Goal: Check status

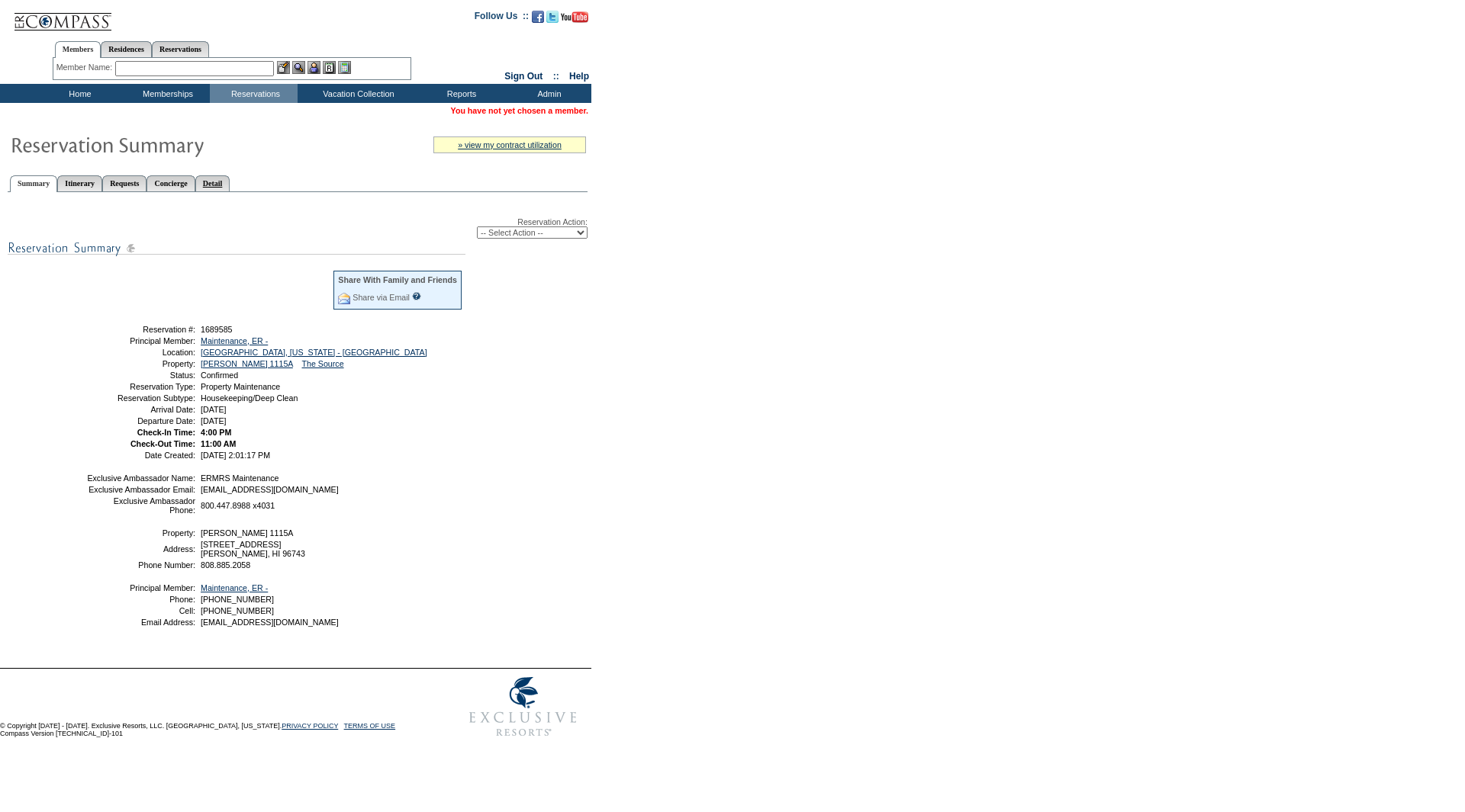
click at [231, 182] on link "Detail" at bounding box center [213, 183] width 35 height 16
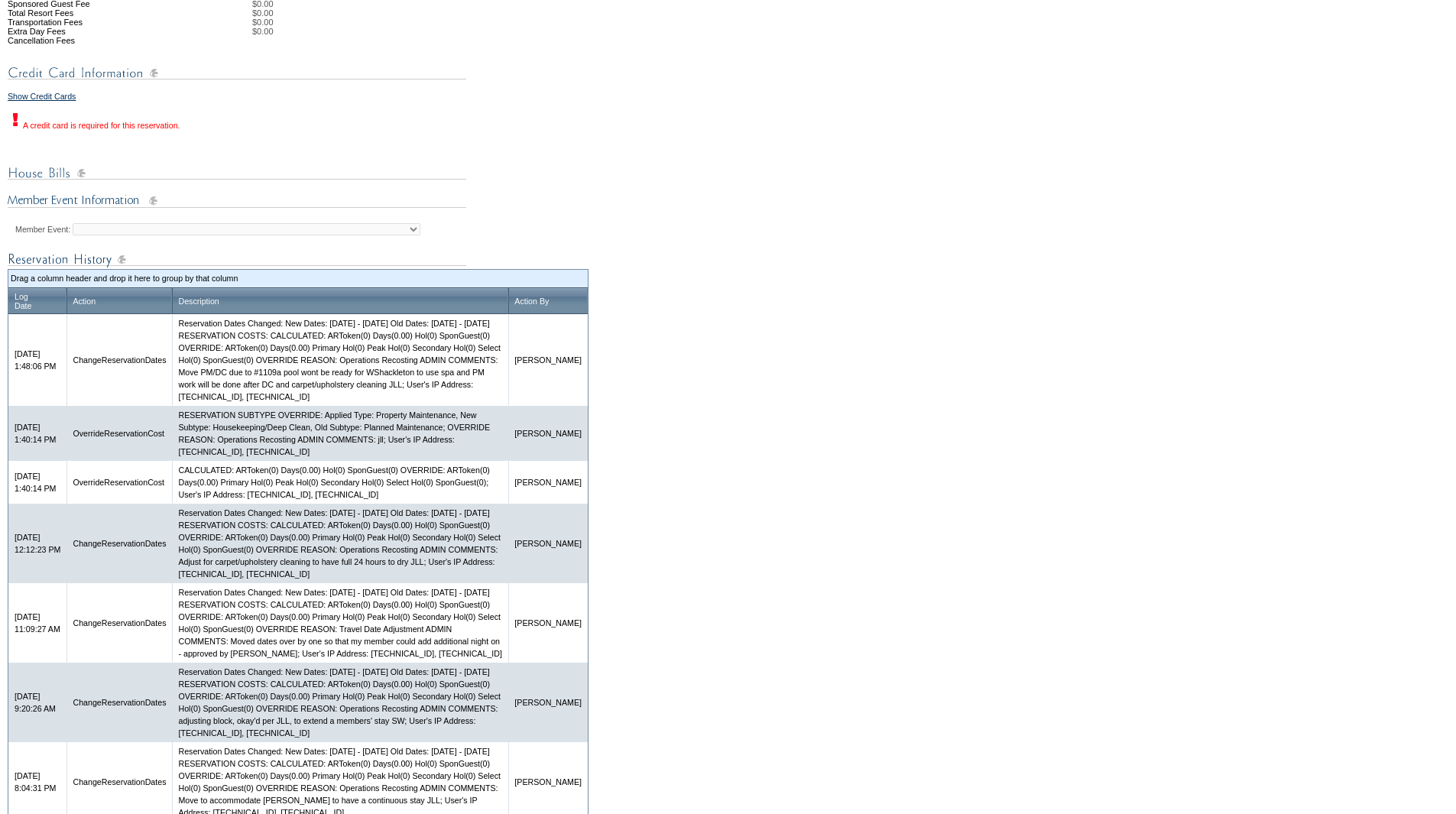
scroll to position [535, 0]
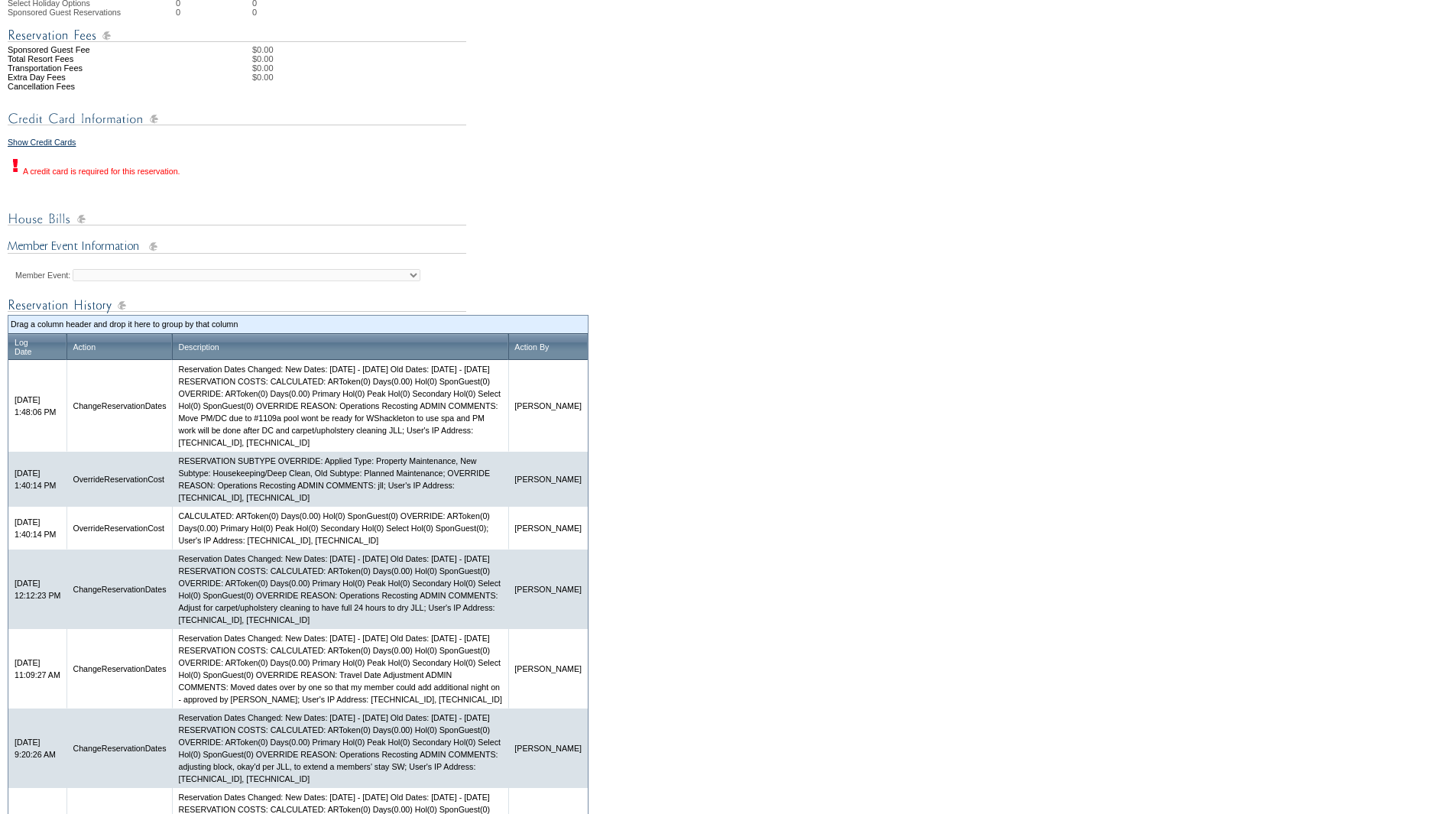
drag, startPoint x: 328, startPoint y: 455, endPoint x: 361, endPoint y: 491, distance: 48.8
click at [361, 452] on td "Reservation Dates Changed: New Dates: [DATE] - [DATE] Old Dates: [DATE] - [DATE…" at bounding box center [339, 406] width 336 height 92
copy td "ADMIN COMMENTS: Move PM/DC due to #1109a pool wont be ready for WShackleton to …"
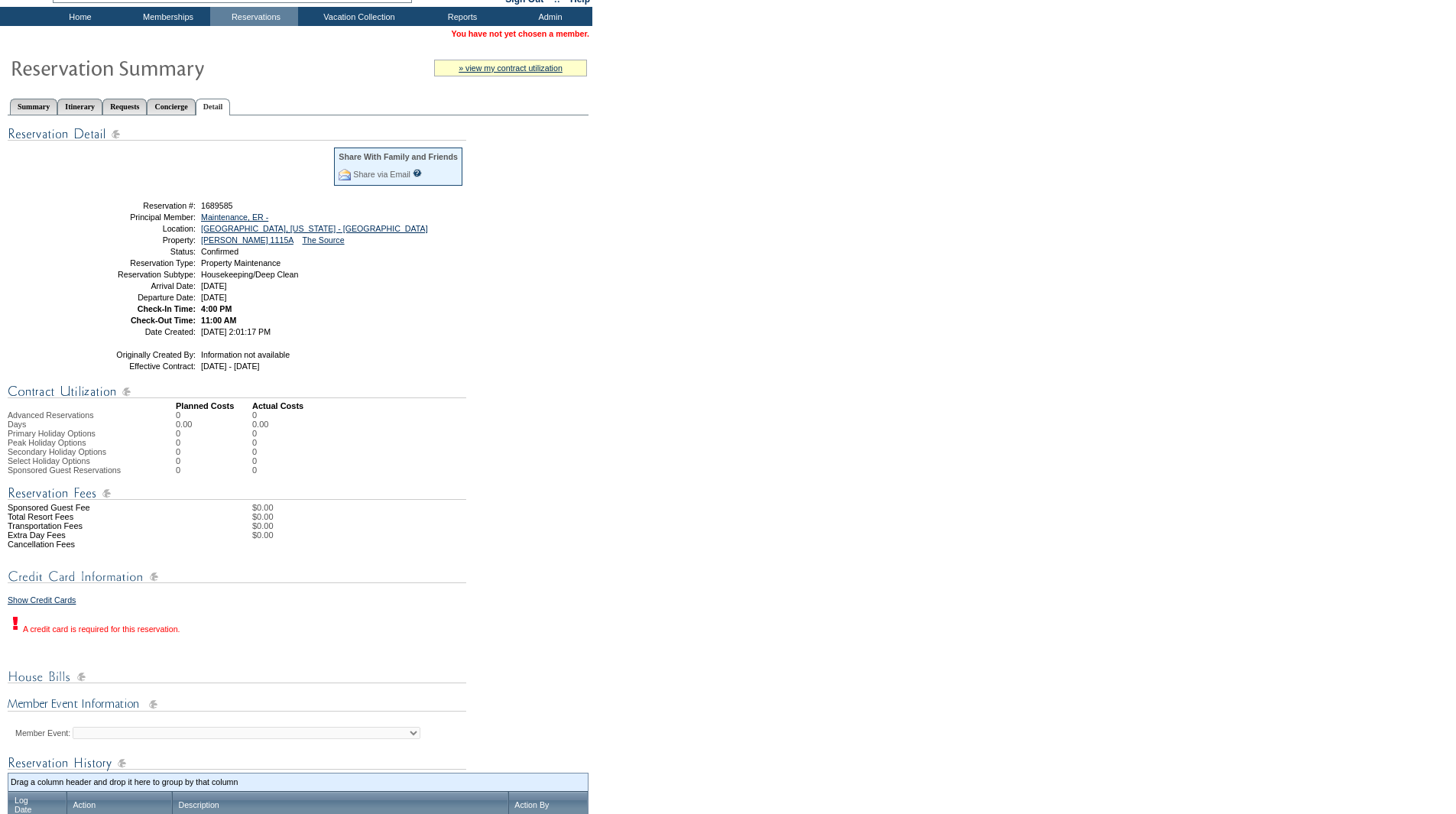
scroll to position [77, 0]
click at [266, 230] on link "[GEOGRAPHIC_DATA], [US_STATE] - [GEOGRAPHIC_DATA]" at bounding box center [314, 229] width 227 height 9
